Goal: Navigation & Orientation: Go to known website

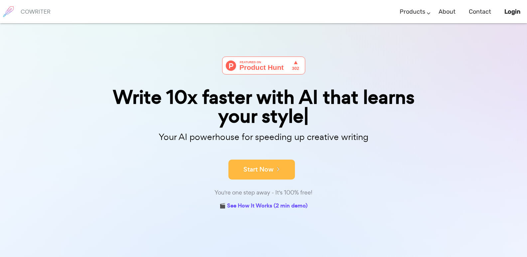
click at [276, 168] on icon at bounding box center [277, 168] width 6 height 7
click at [281, 167] on button "Start Now" at bounding box center [262, 170] width 67 height 20
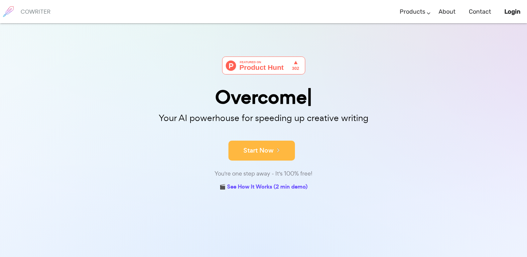
click at [274, 150] on icon at bounding box center [277, 149] width 6 height 7
click at [269, 146] on button "Start Now" at bounding box center [262, 151] width 67 height 20
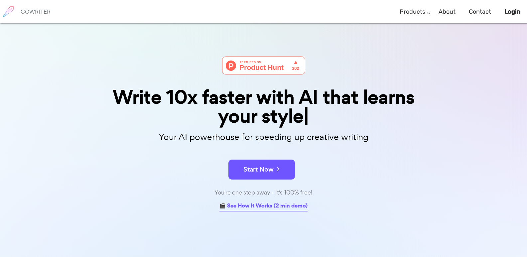
click at [268, 206] on link "🎬 See How It Works (2 min demo)" at bounding box center [264, 206] width 88 height 10
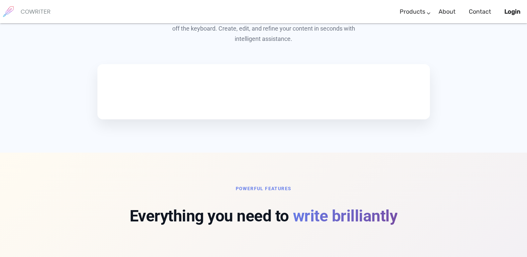
scroll to position [419, 0]
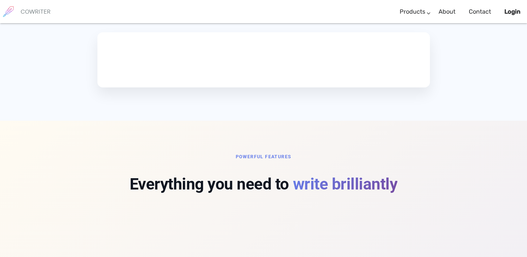
click at [125, 69] on video at bounding box center [149, 59] width 100 height 50
drag, startPoint x: 125, startPoint y: 69, endPoint x: 114, endPoint y: 113, distance: 45.3
click at [114, 84] on video at bounding box center [149, 59] width 100 height 50
click at [152, 72] on video at bounding box center [149, 59] width 100 height 50
drag, startPoint x: 152, startPoint y: 71, endPoint x: 141, endPoint y: 76, distance: 11.6
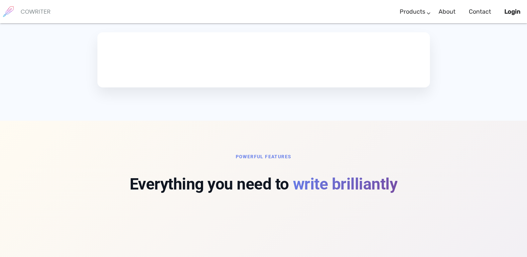
click at [141, 76] on video at bounding box center [149, 59] width 100 height 50
click at [199, 76] on video at bounding box center [149, 59] width 100 height 50
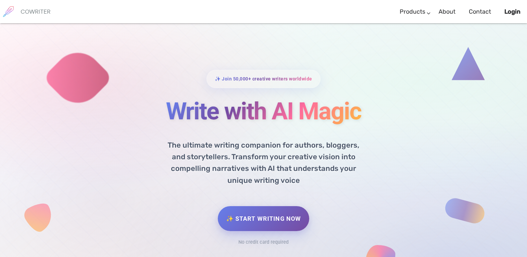
scroll to position [11, 0]
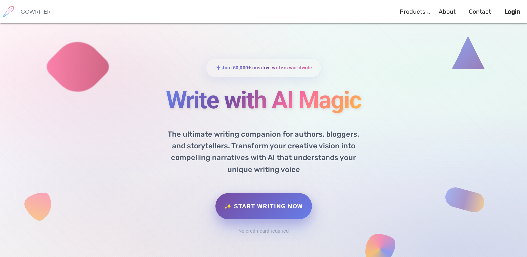
click at [268, 203] on link "✨ Start Writing Now" at bounding box center [264, 206] width 96 height 26
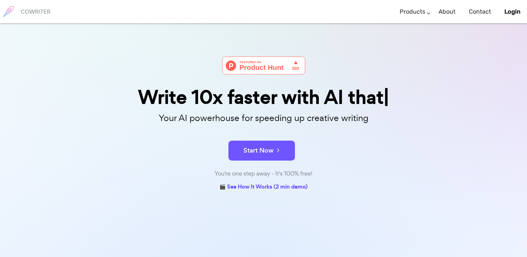
click at [282, 69] on img at bounding box center [263, 66] width 83 height 18
